Goal: Task Accomplishment & Management: Use online tool/utility

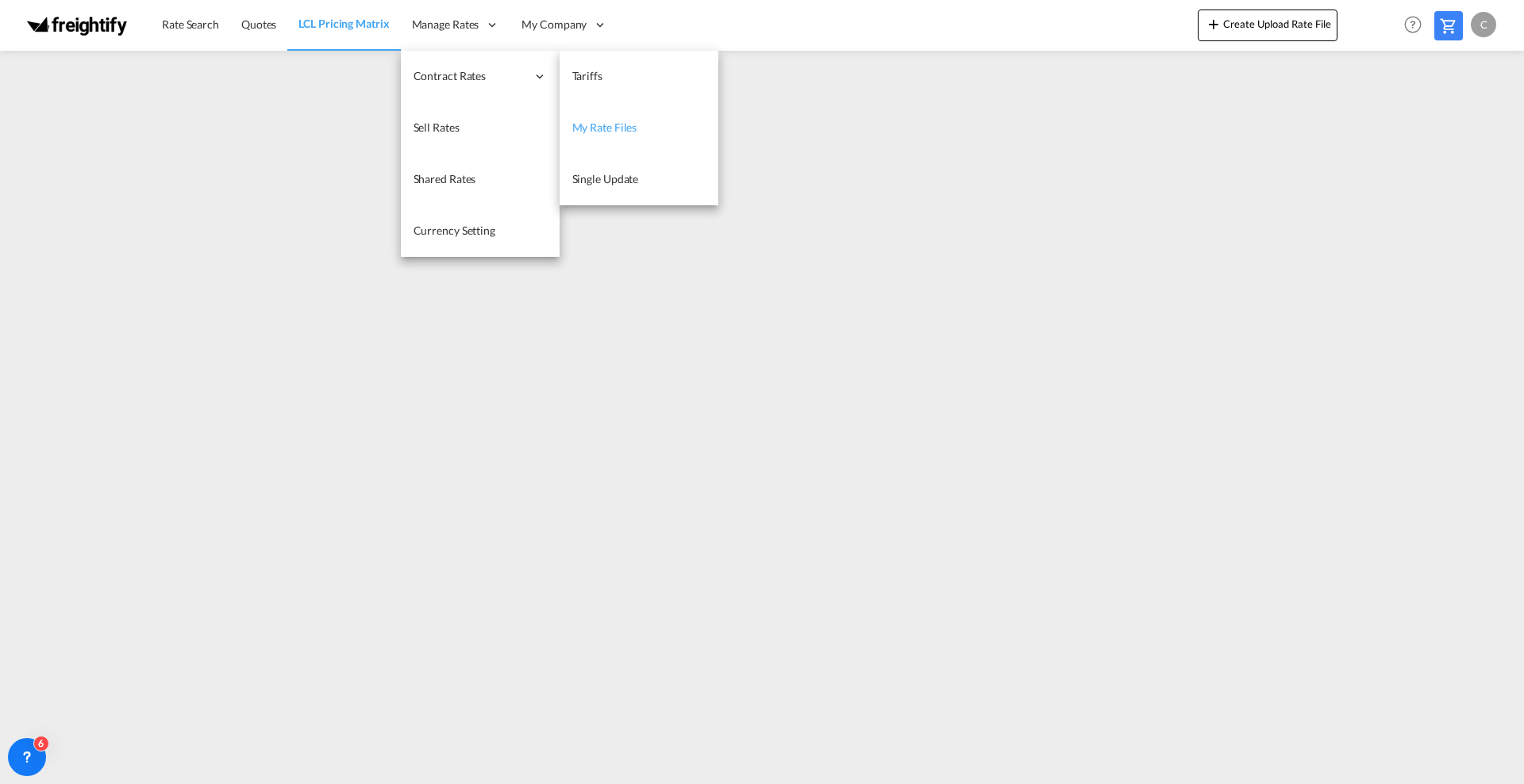
click at [620, 127] on span "My Rate Files" at bounding box center [604, 127] width 65 height 14
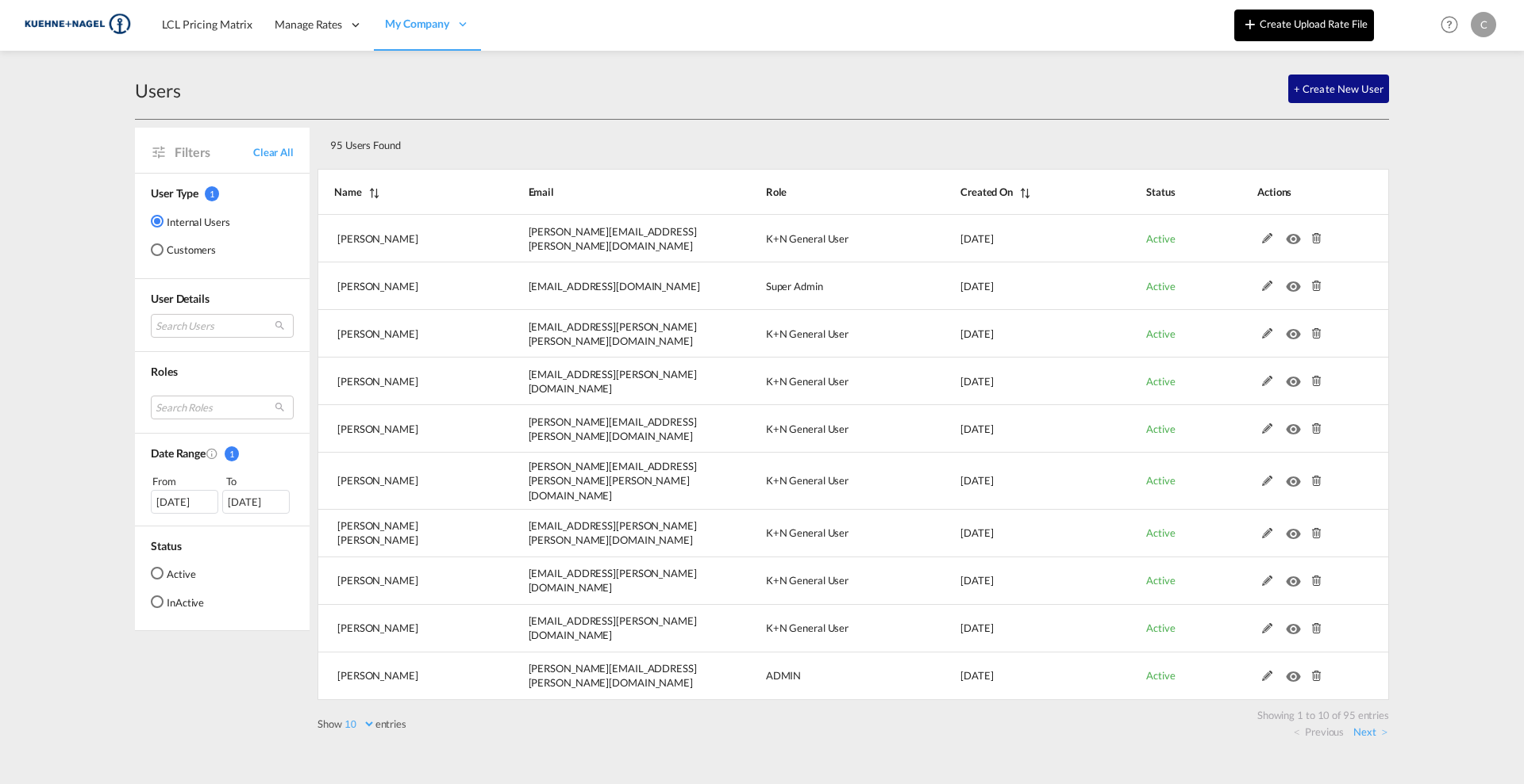
click at [1313, 20] on button "Create Upload Rate File" at bounding box center [1304, 25] width 140 height 32
